Goal: Task Accomplishment & Management: Manage account settings

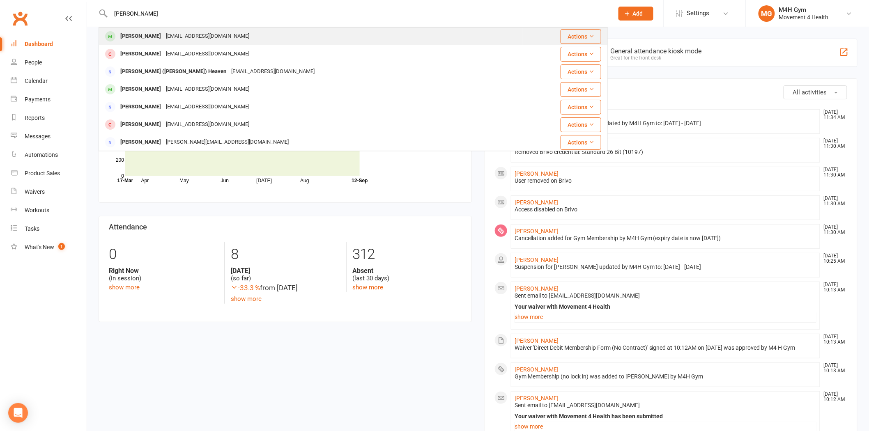
type input "john heu"
click at [200, 37] on div "jmheuston@hotmail.com" at bounding box center [207, 36] width 88 height 12
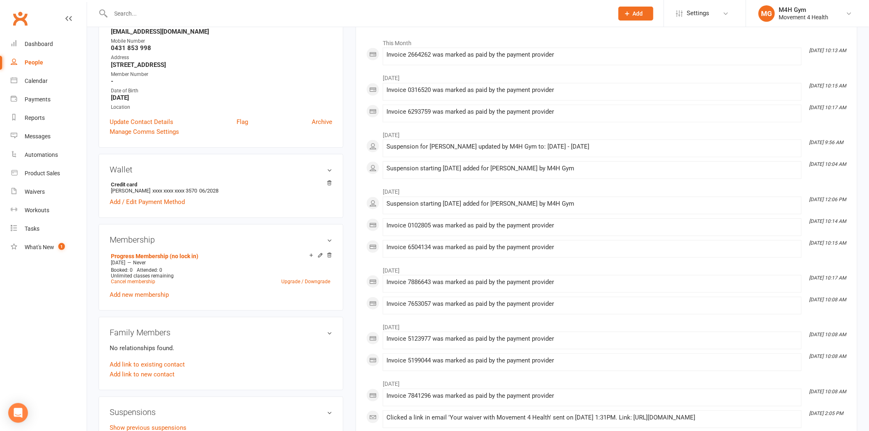
scroll to position [137, 0]
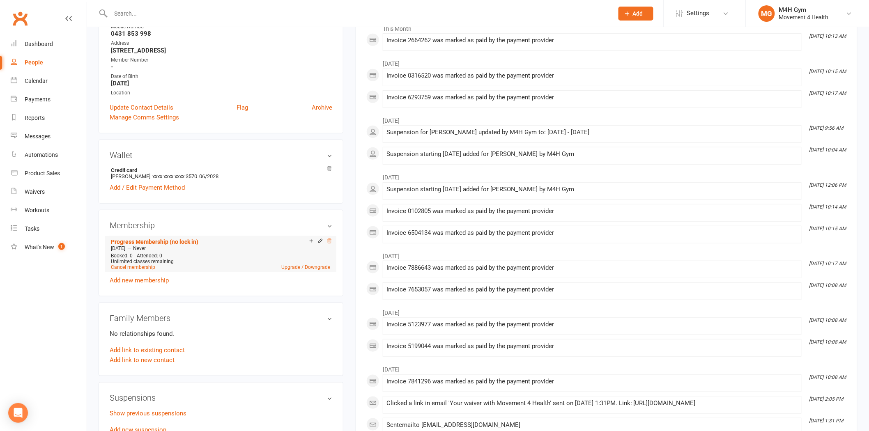
click at [327, 241] on icon at bounding box center [330, 241] width 6 height 6
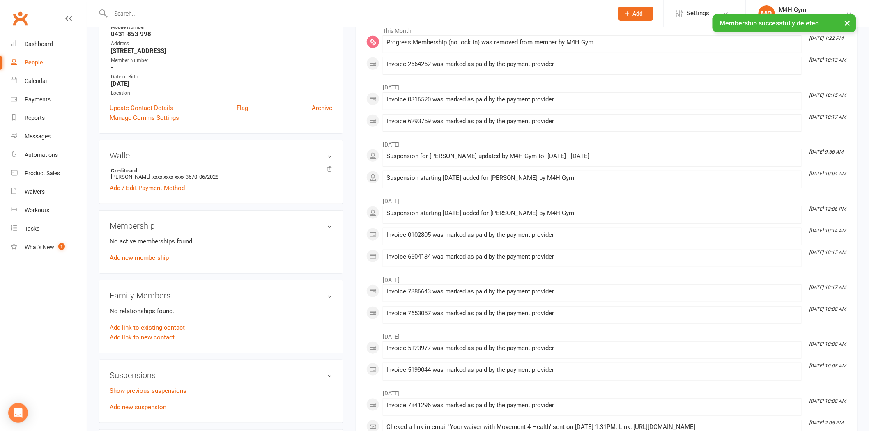
scroll to position [0, 0]
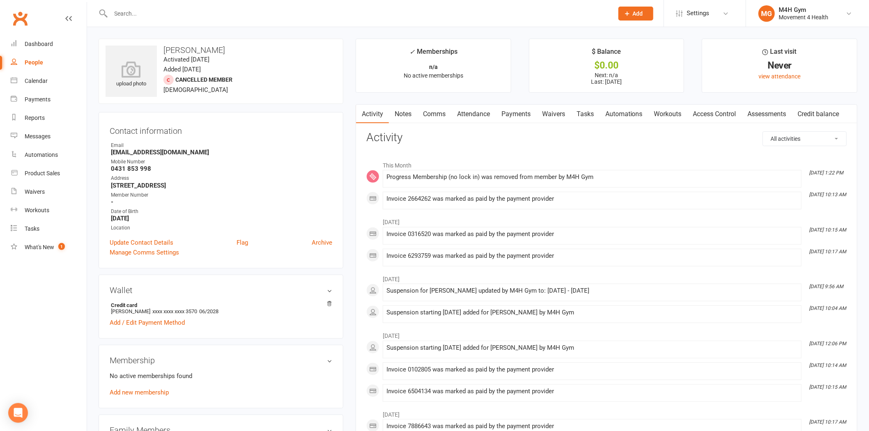
click at [253, 2] on div at bounding box center [353, 13] width 509 height 27
click at [256, 10] on input "text" at bounding box center [357, 13] width 499 height 11
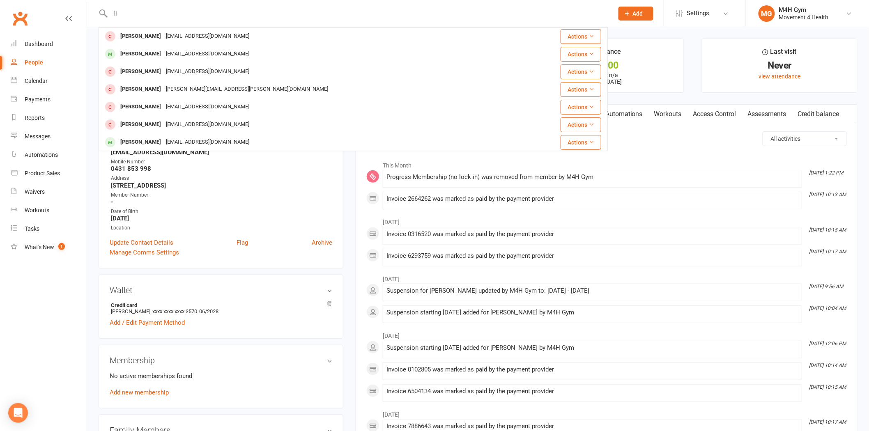
type input "l"
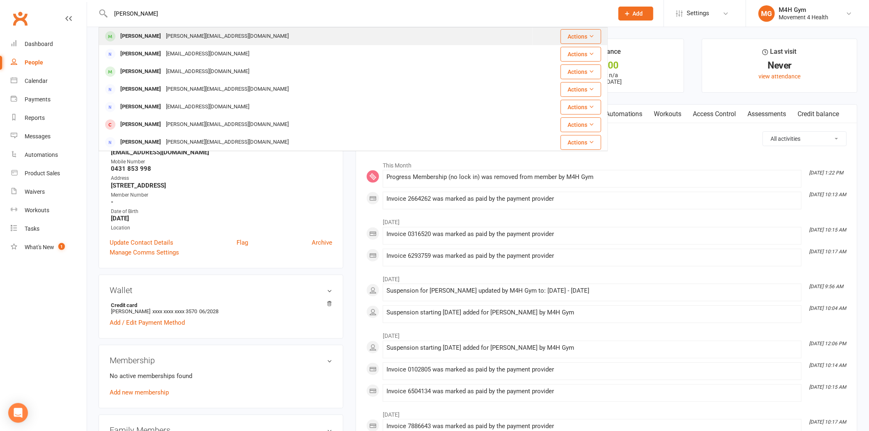
type input "alan adams"
click at [183, 34] on div "alan.adams1256@gmail.com" at bounding box center [227, 36] width 128 height 12
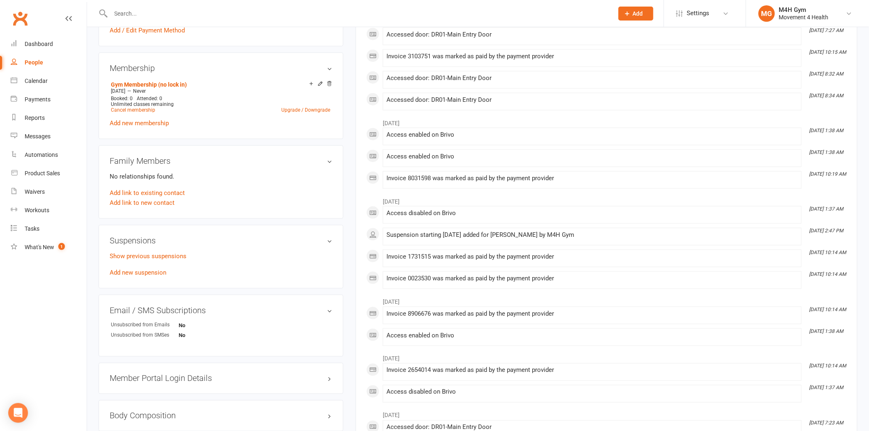
scroll to position [228, 0]
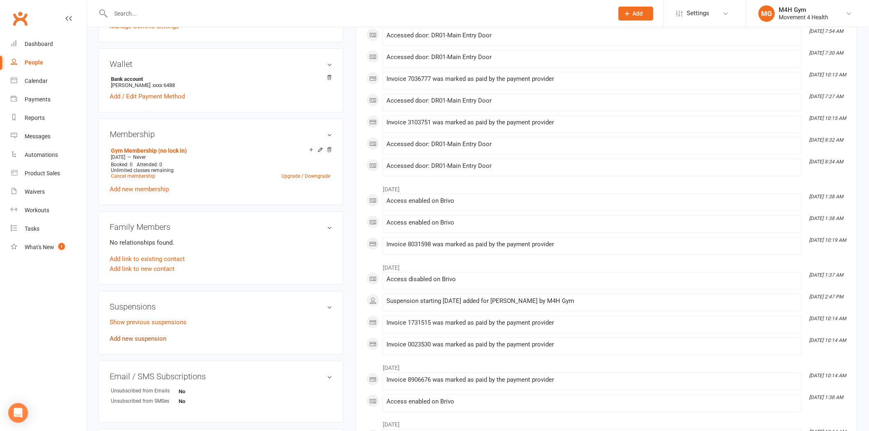
click at [151, 338] on link "Add new suspension" at bounding box center [138, 338] width 57 height 7
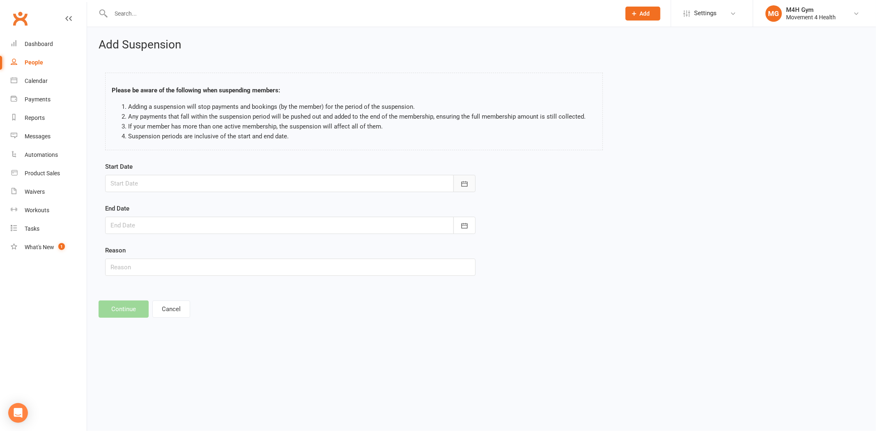
click at [461, 180] on icon "button" at bounding box center [464, 184] width 8 height 8
click at [154, 264] on span "15" at bounding box center [156, 267] width 7 height 7
type input "15 Sep 2025"
click at [466, 222] on icon "button" at bounding box center [464, 226] width 8 height 8
click at [245, 245] on icon "button" at bounding box center [248, 246] width 6 height 7
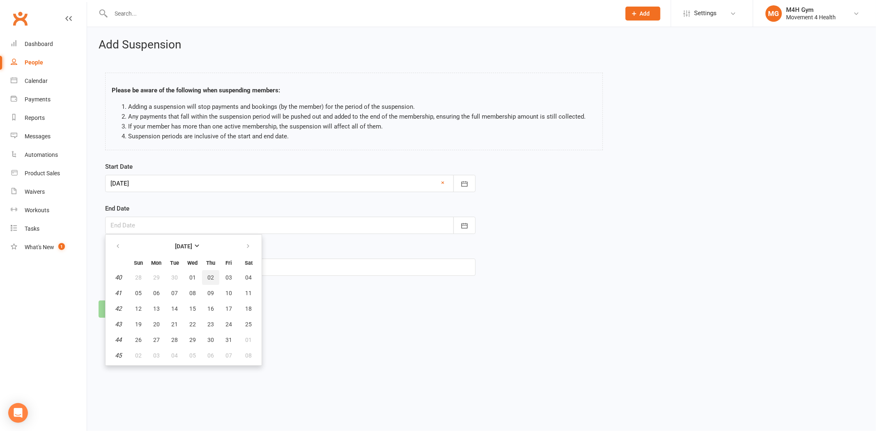
click at [208, 276] on span "02" at bounding box center [210, 277] width 7 height 7
type input "02 Oct 2025"
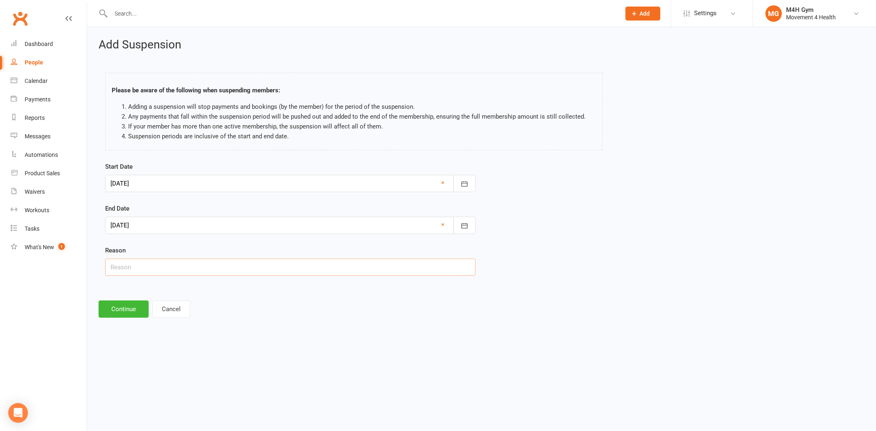
click at [207, 269] on input "text" at bounding box center [290, 267] width 370 height 17
type input "wrist operation"
click at [131, 306] on button "Continue" at bounding box center [124, 309] width 50 height 17
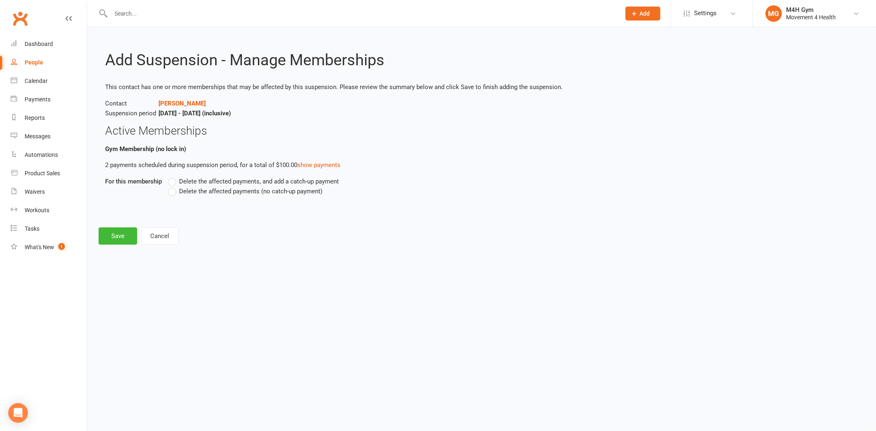
click at [189, 187] on span "Delete the affected payments (no catch-up payment)" at bounding box center [250, 190] width 143 height 9
click at [173, 186] on input "Delete the affected payments (no catch-up payment)" at bounding box center [170, 186] width 5 height 0
click at [129, 227] on div "Add Suspension - Manage Memberships This contact has one or more memberships th…" at bounding box center [481, 141] width 789 height 229
click at [128, 235] on button "Save" at bounding box center [118, 236] width 39 height 17
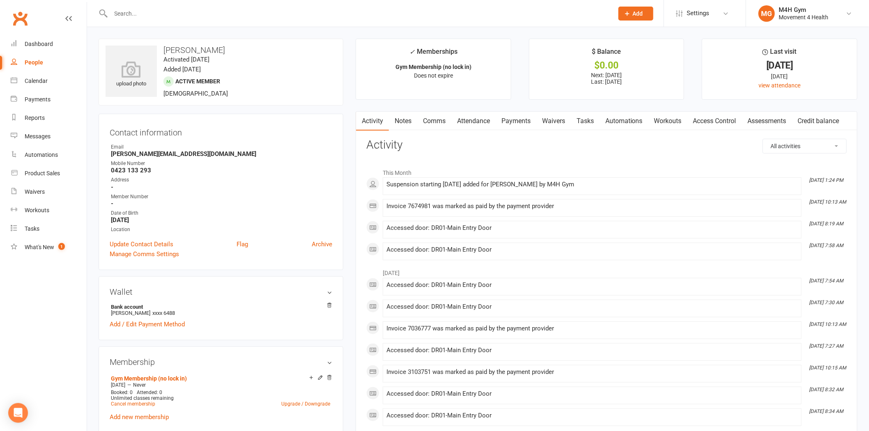
click at [179, 16] on input "text" at bounding box center [357, 13] width 499 height 11
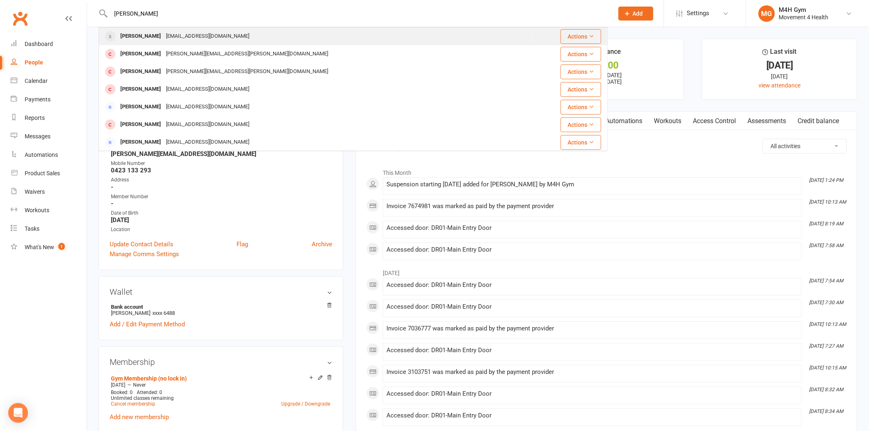
type input "[PERSON_NAME]"
click at [172, 39] on div "[EMAIL_ADDRESS][DOMAIN_NAME]" at bounding box center [207, 36] width 88 height 12
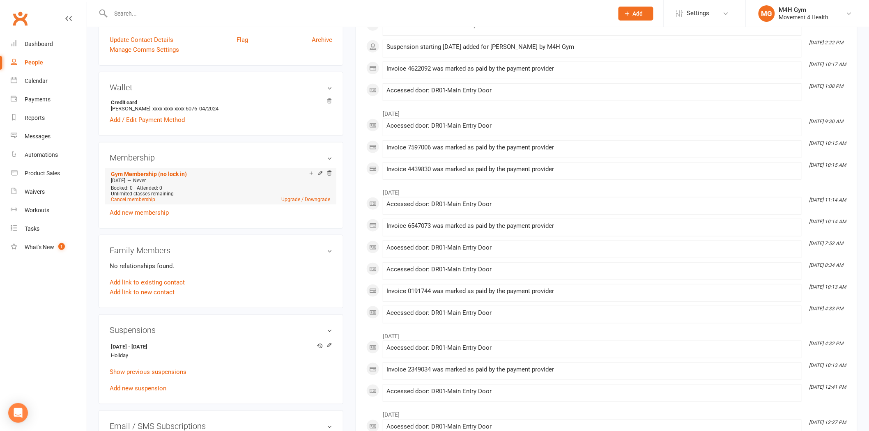
scroll to position [228, 0]
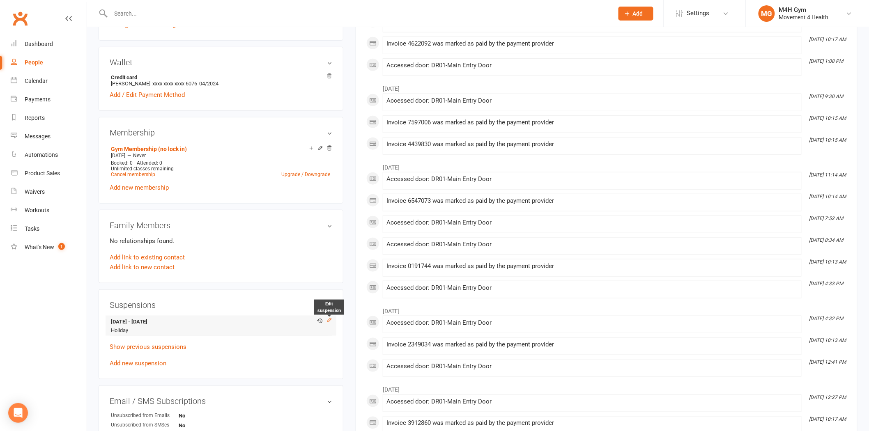
click at [328, 321] on icon at bounding box center [330, 320] width 6 height 6
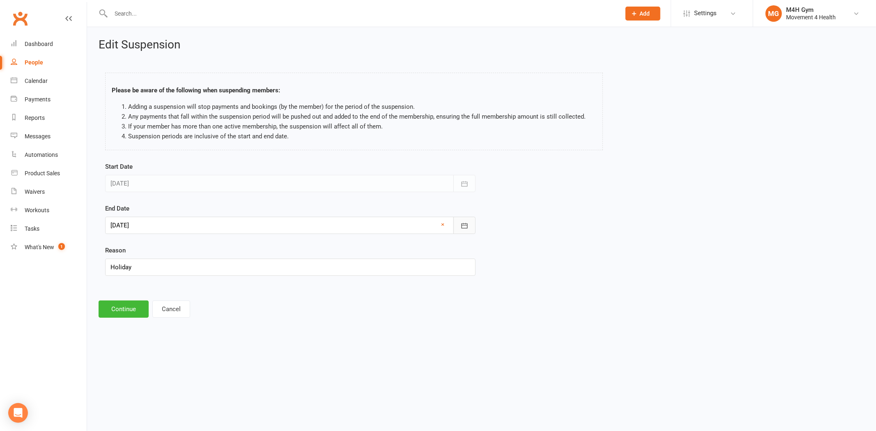
click at [465, 220] on button "button" at bounding box center [464, 225] width 22 height 17
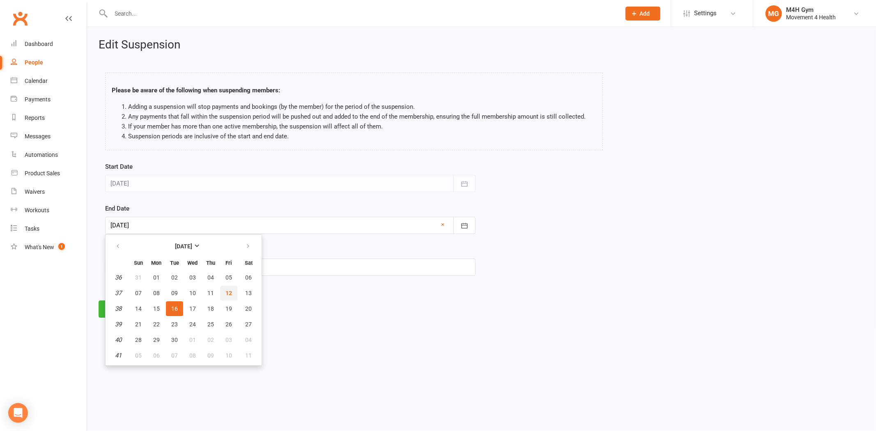
click at [228, 292] on span "12" at bounding box center [228, 293] width 7 height 7
type input "12 Sep 2025"
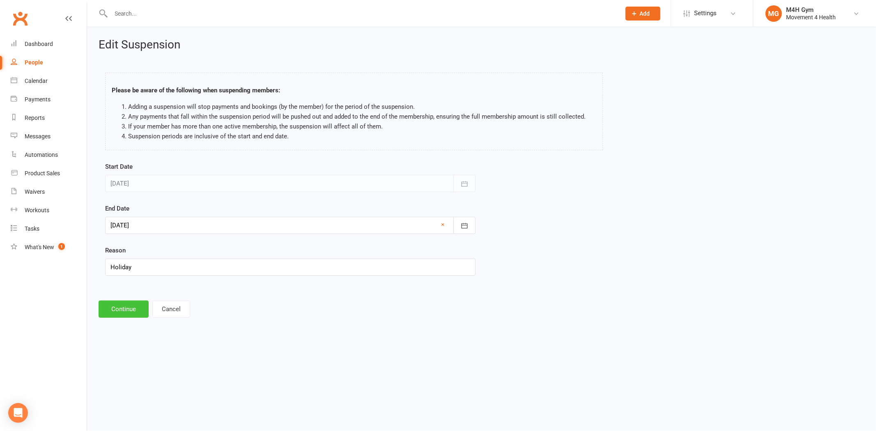
click at [137, 308] on button "Continue" at bounding box center [124, 309] width 50 height 17
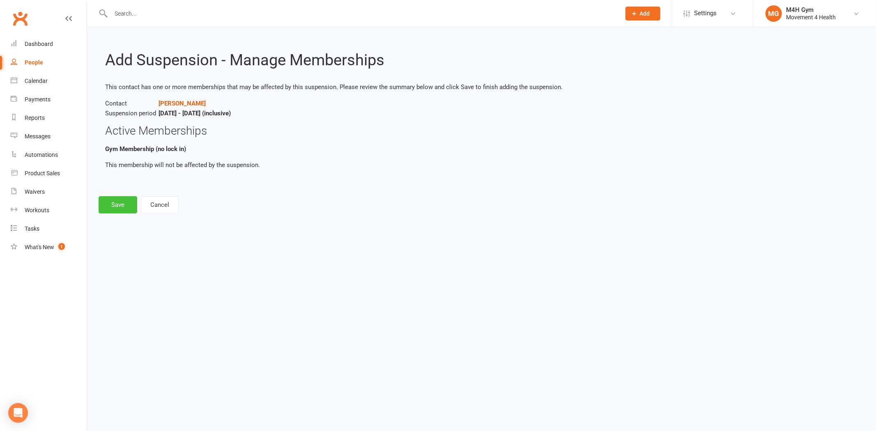
click at [111, 210] on button "Save" at bounding box center [118, 204] width 39 height 17
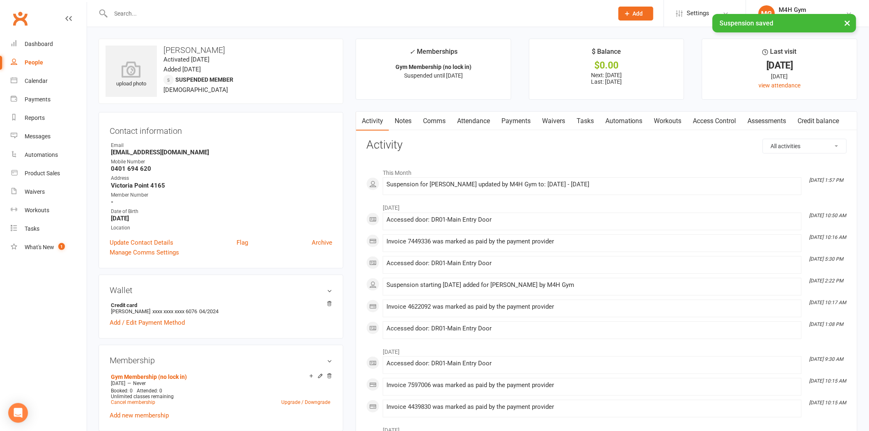
click at [139, 11] on input "text" at bounding box center [357, 13] width 499 height 11
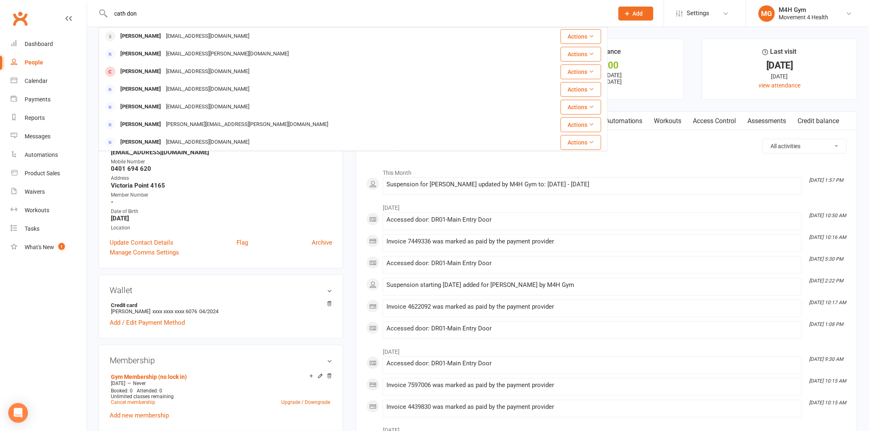
type input "cath don"
click at [161, 38] on div "[PERSON_NAME]" at bounding box center [141, 36] width 46 height 12
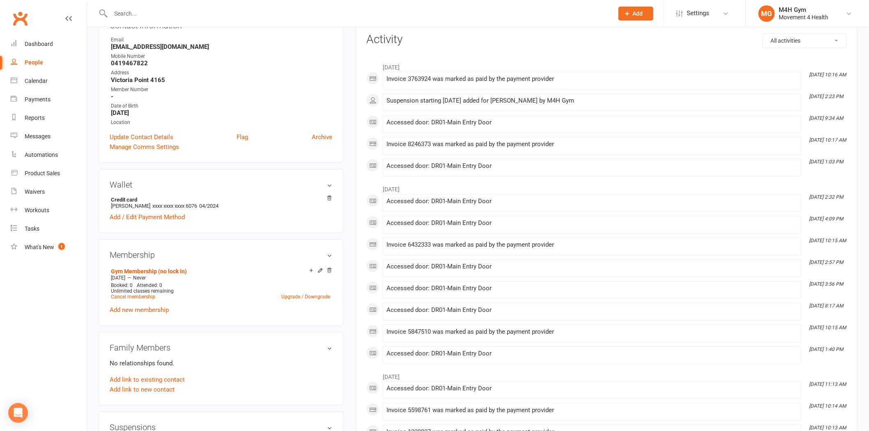
scroll to position [228, 0]
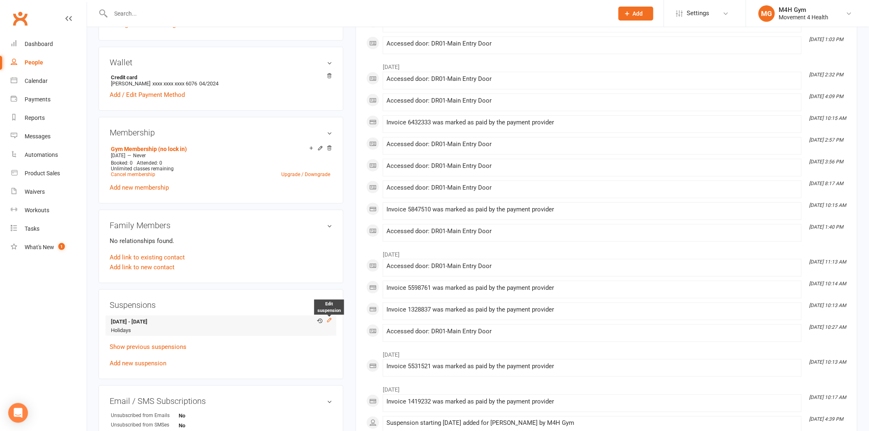
click at [328, 321] on icon at bounding box center [329, 321] width 4 height 4
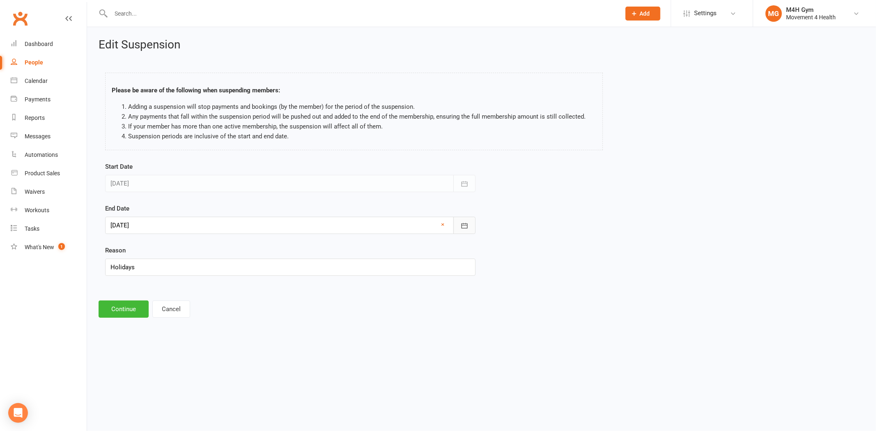
click at [464, 223] on icon "button" at bounding box center [464, 226] width 8 height 8
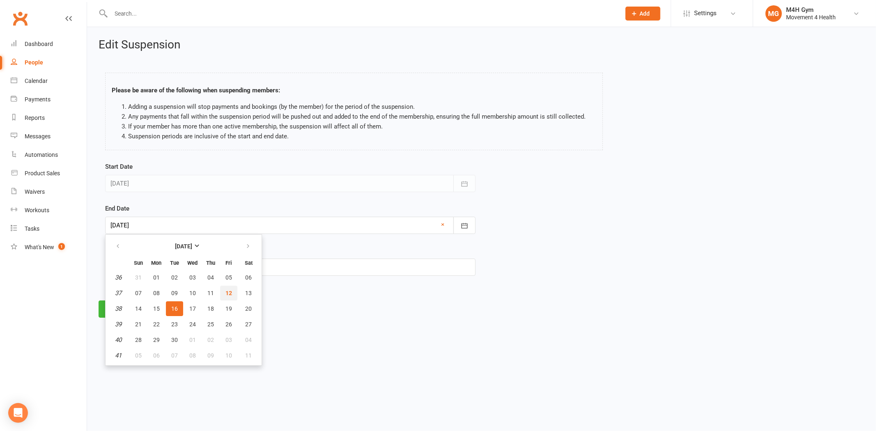
click at [225, 292] on span "12" at bounding box center [228, 293] width 7 height 7
type input "12 Sep 2025"
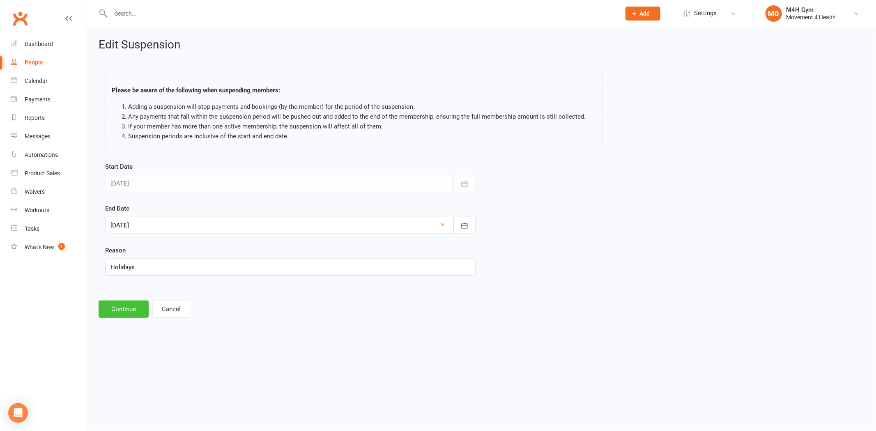
click at [121, 311] on button "Continue" at bounding box center [124, 309] width 50 height 17
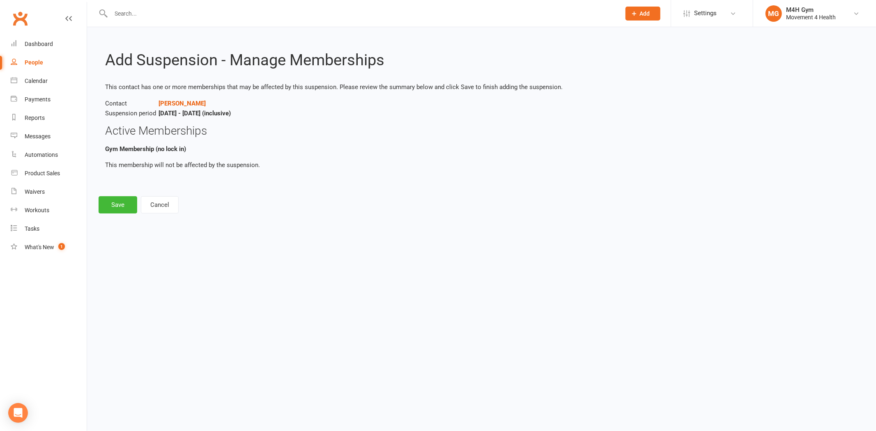
click at [106, 214] on div "Add Suspension - Manage Memberships This contact has one or more memberships th…" at bounding box center [481, 126] width 789 height 198
click at [114, 205] on button "Save" at bounding box center [118, 204] width 39 height 17
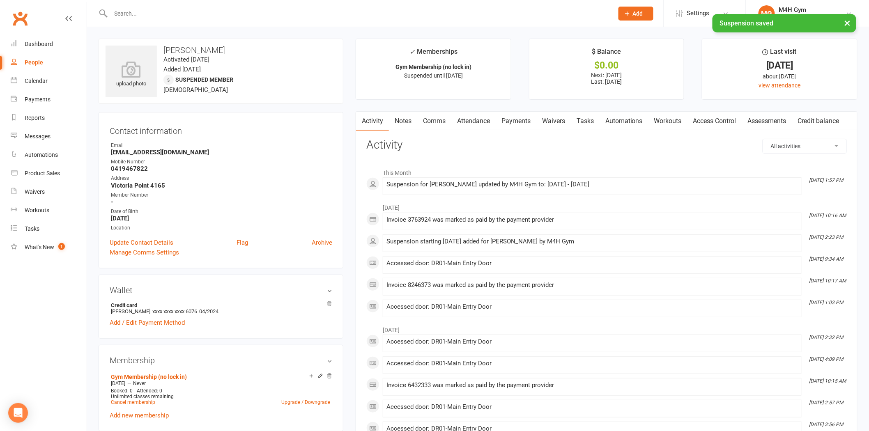
click at [719, 120] on link "Access Control" at bounding box center [715, 121] width 55 height 19
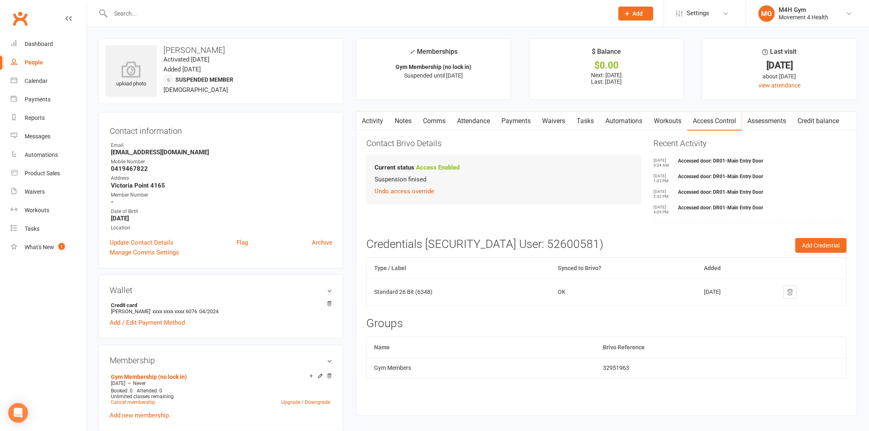
click at [152, 8] on input "text" at bounding box center [357, 13] width 499 height 11
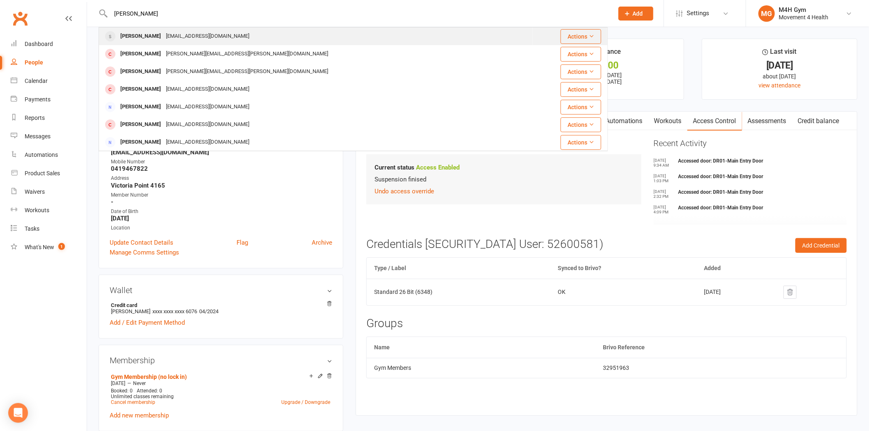
type input "[PERSON_NAME]"
click at [174, 33] on div "[EMAIL_ADDRESS][DOMAIN_NAME]" at bounding box center [207, 36] width 88 height 12
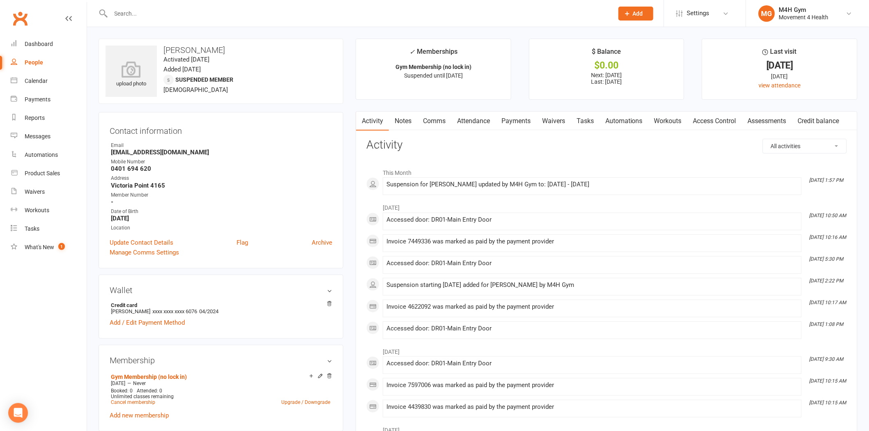
click at [717, 122] on link "Access Control" at bounding box center [715, 121] width 55 height 19
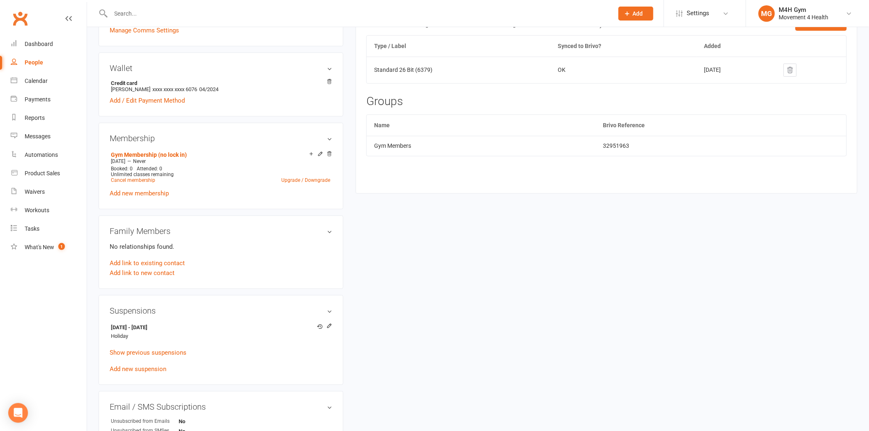
scroll to position [188, 0]
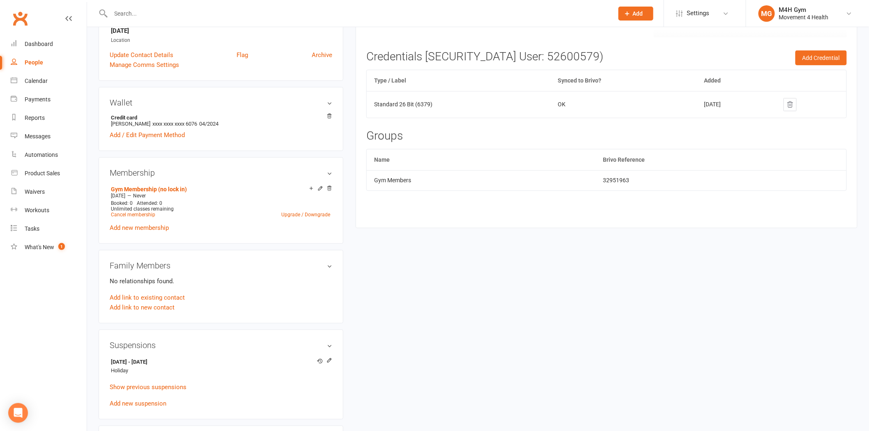
click at [591, 318] on div "upload photo [PERSON_NAME] Activated [DATE] Added [DATE] Suspended member [DEMO…" at bounding box center [477, 313] width 771 height 924
click at [51, 43] on div "Dashboard" at bounding box center [39, 44] width 28 height 7
